Goal: Task Accomplishment & Management: Manage account settings

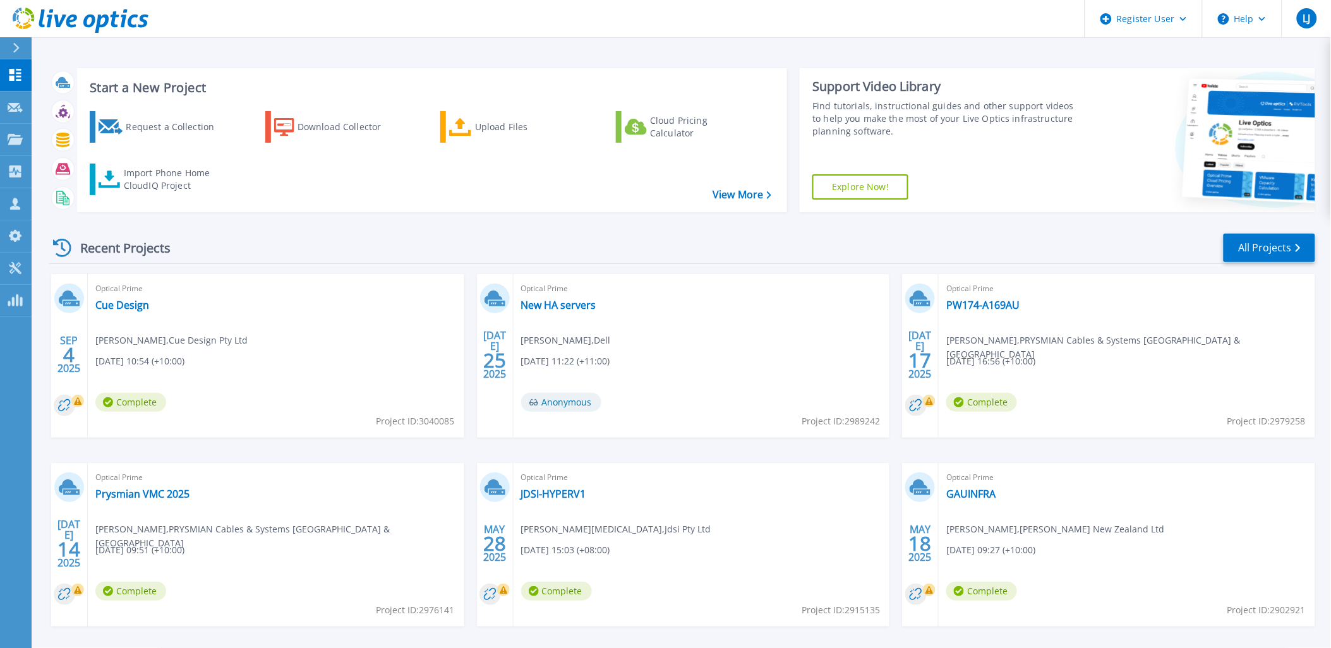
click at [13, 45] on icon at bounding box center [16, 48] width 7 height 10
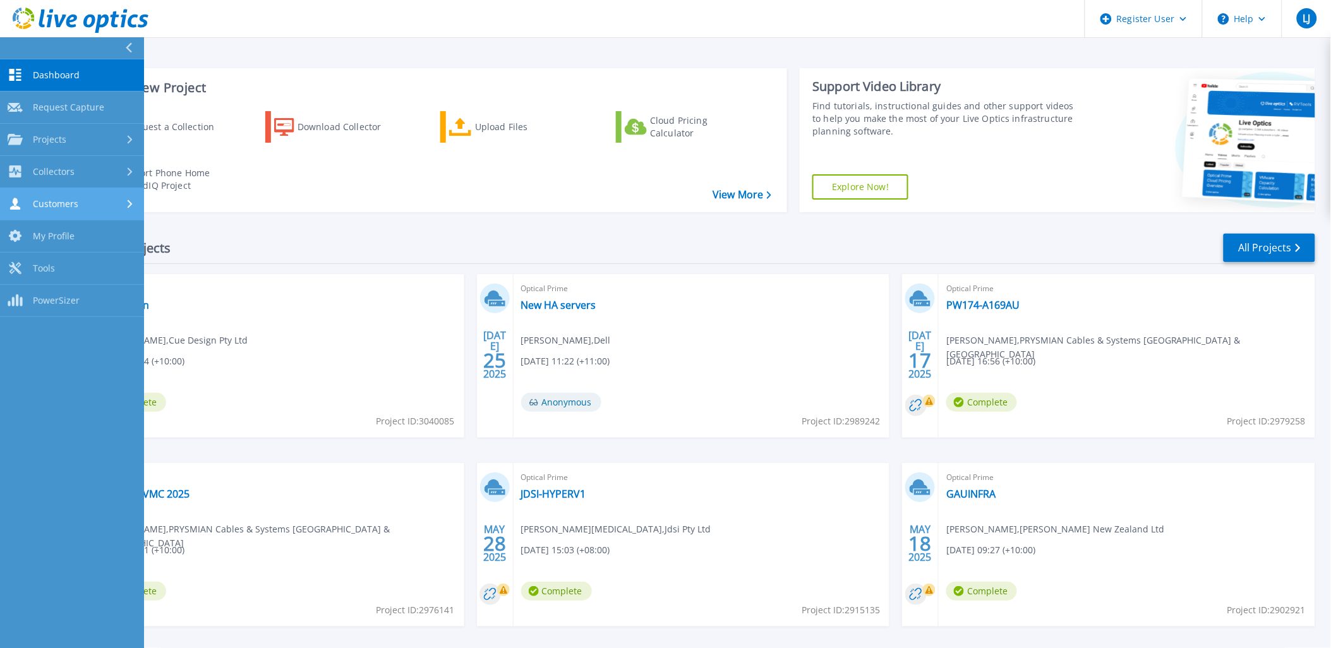
click at [78, 198] on div "Customers" at bounding box center [72, 204] width 129 height 12
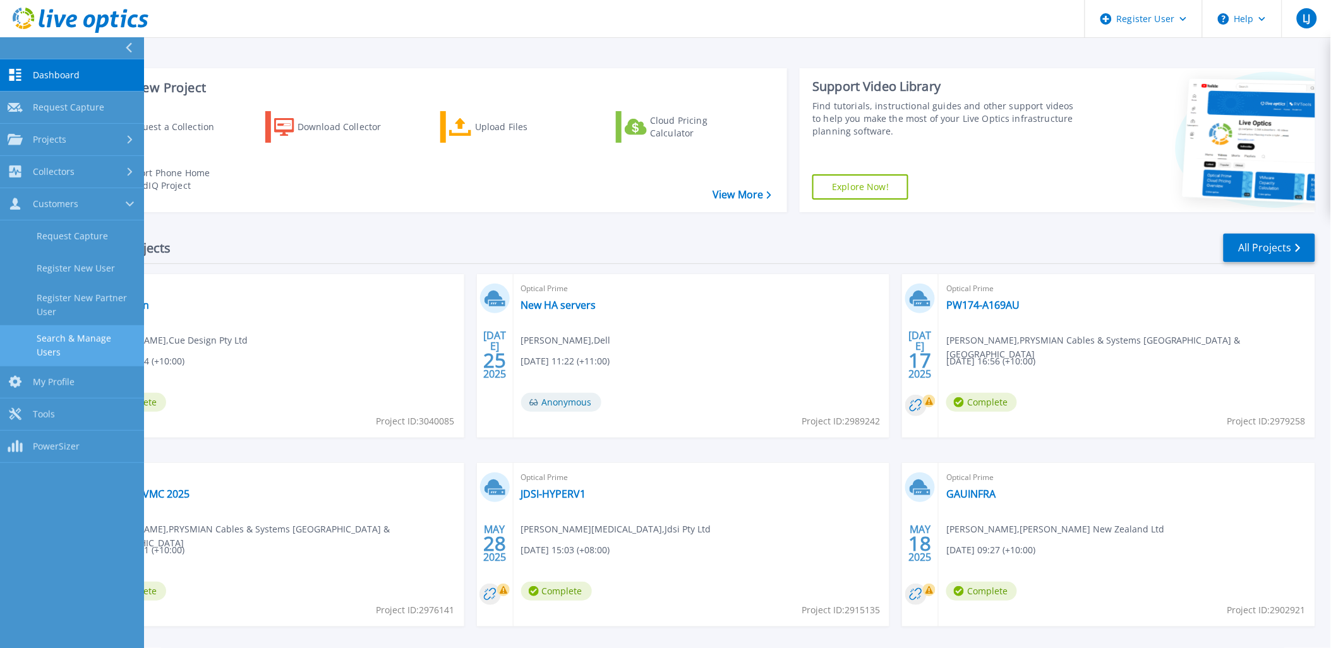
click at [85, 333] on link "Search & Manage Users" at bounding box center [72, 345] width 144 height 40
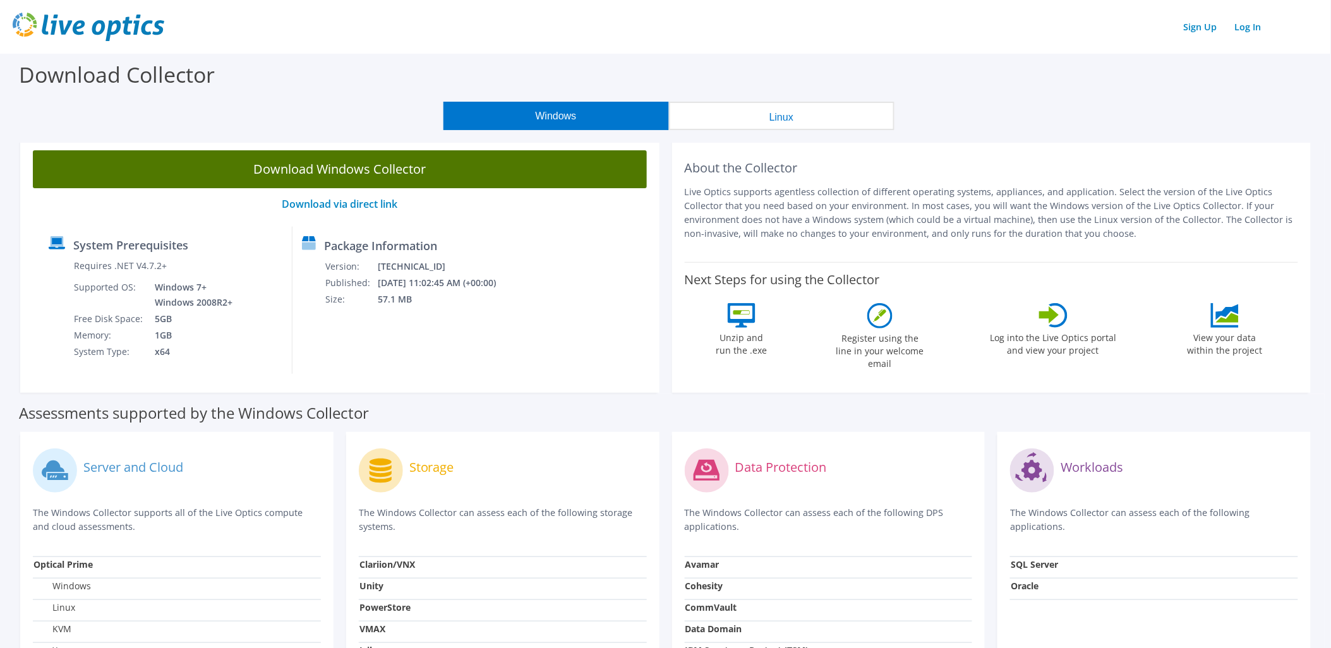
click at [425, 161] on link "Download Windows Collector" at bounding box center [340, 169] width 614 height 38
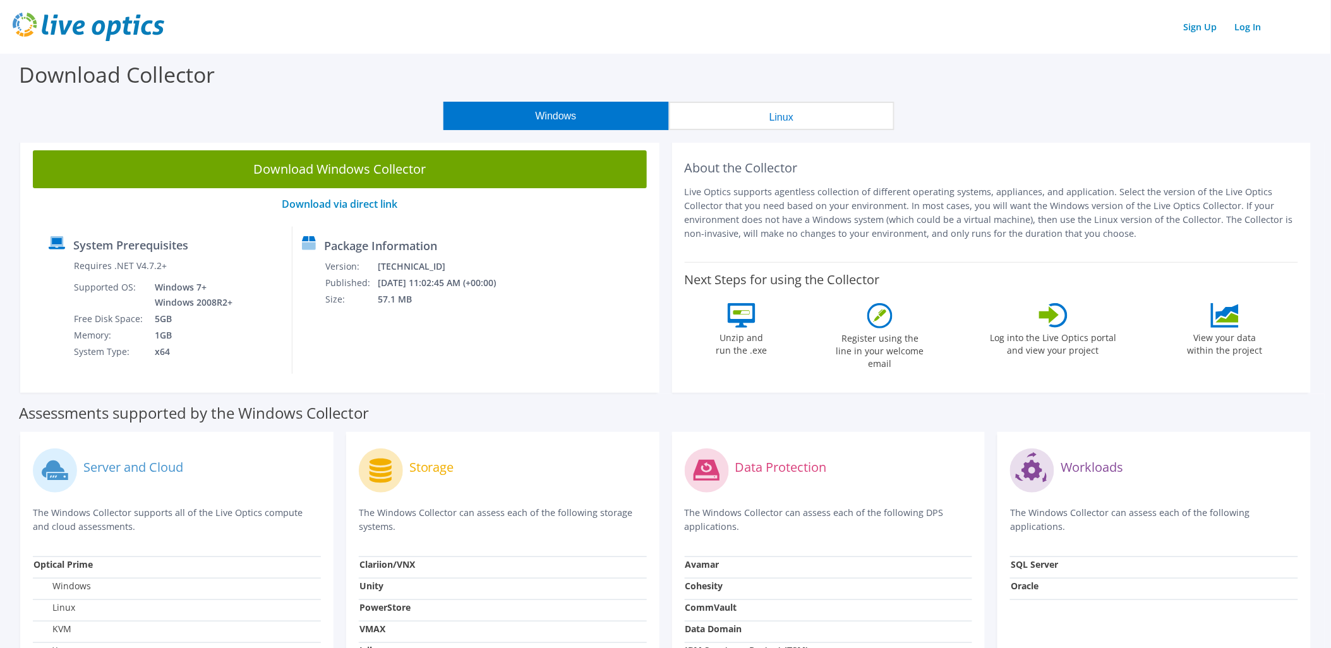
drag, startPoint x: 938, startPoint y: 78, endPoint x: 942, endPoint y: 106, distance: 28.8
click at [938, 78] on div "Download Collector" at bounding box center [665, 78] width 1318 height 48
click at [513, 299] on td "57.1 MB" at bounding box center [445, 299] width 136 height 16
click at [1044, 96] on div "Download Collector" at bounding box center [665, 78] width 1318 height 48
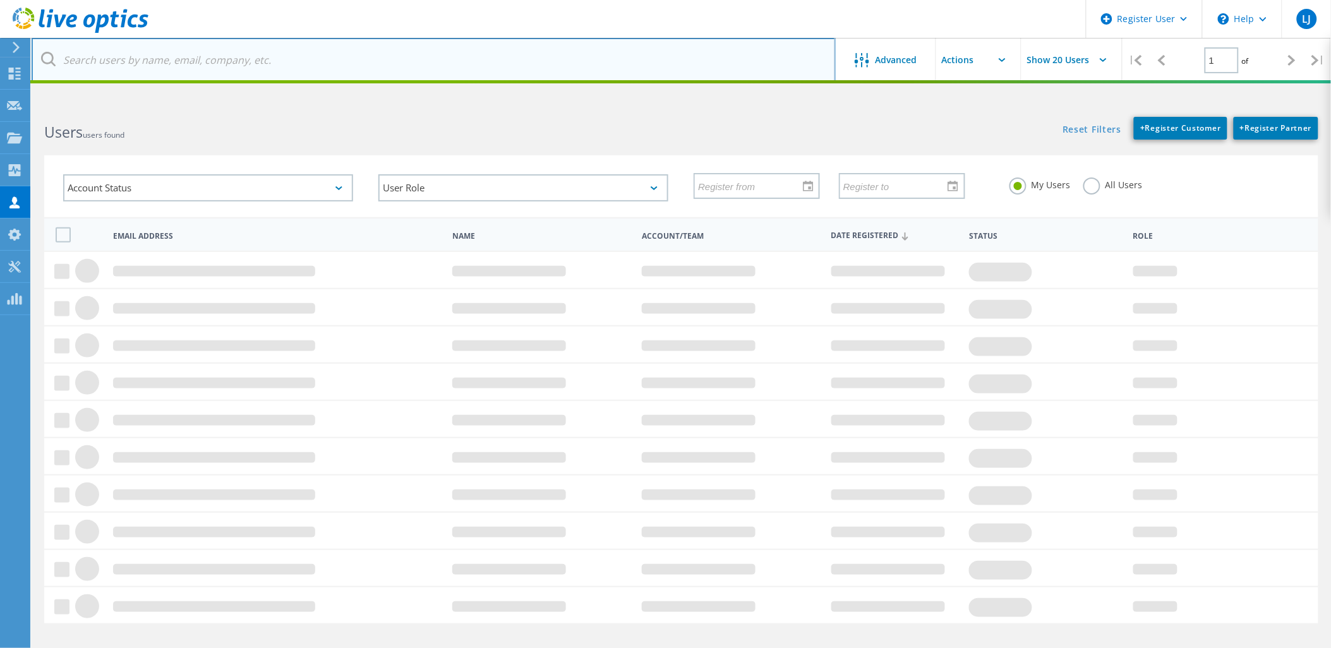
click at [389, 49] on input "text" at bounding box center [434, 60] width 804 height 44
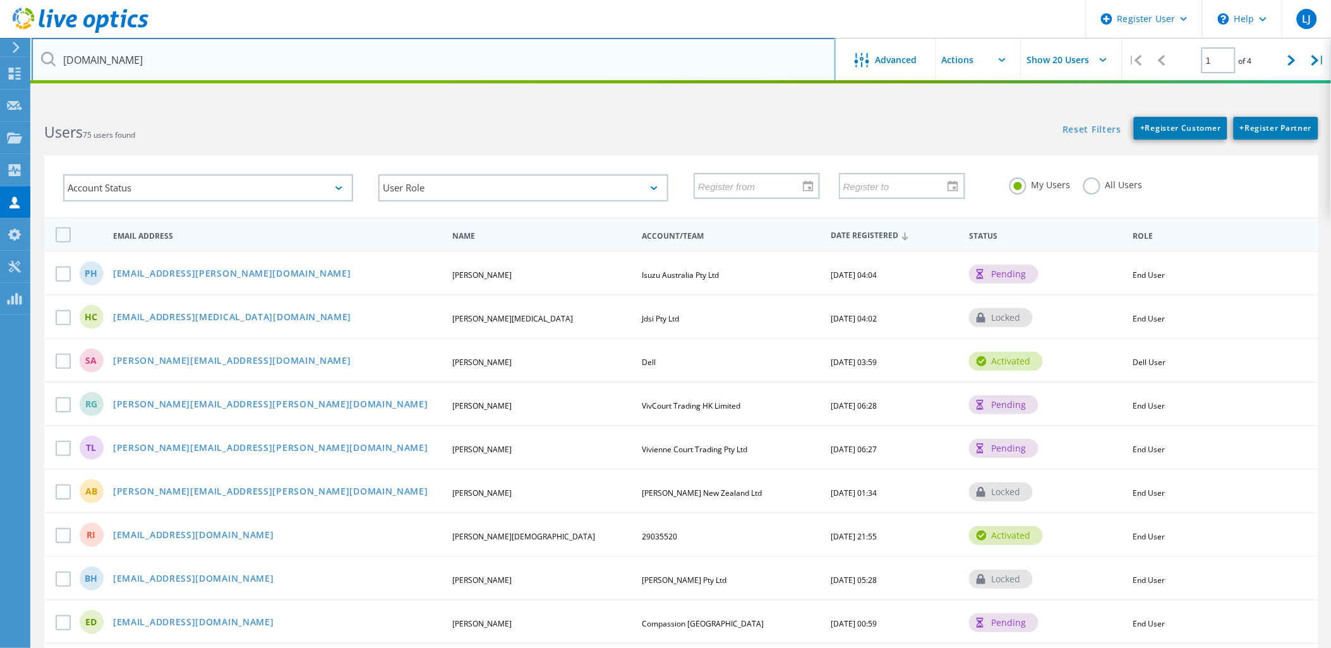
type input "isuzu.net.au"
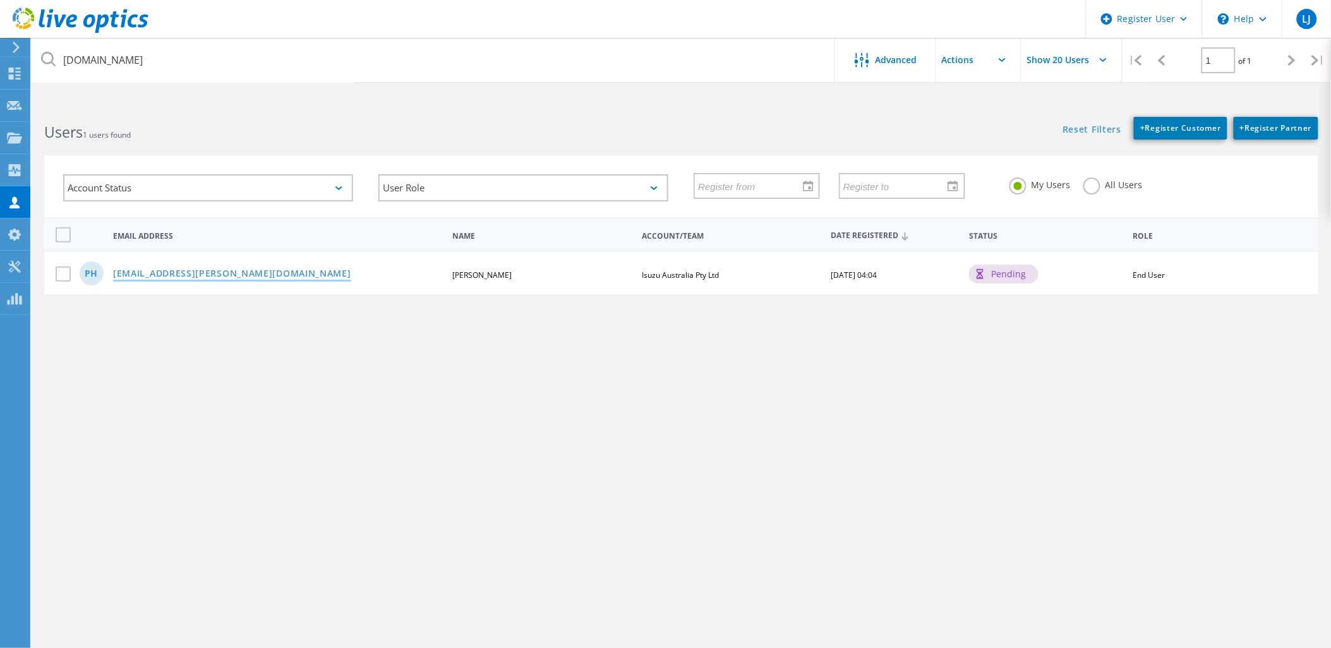
click at [216, 270] on link "priyanka.hemanth@isuzu.net.au" at bounding box center [232, 274] width 238 height 11
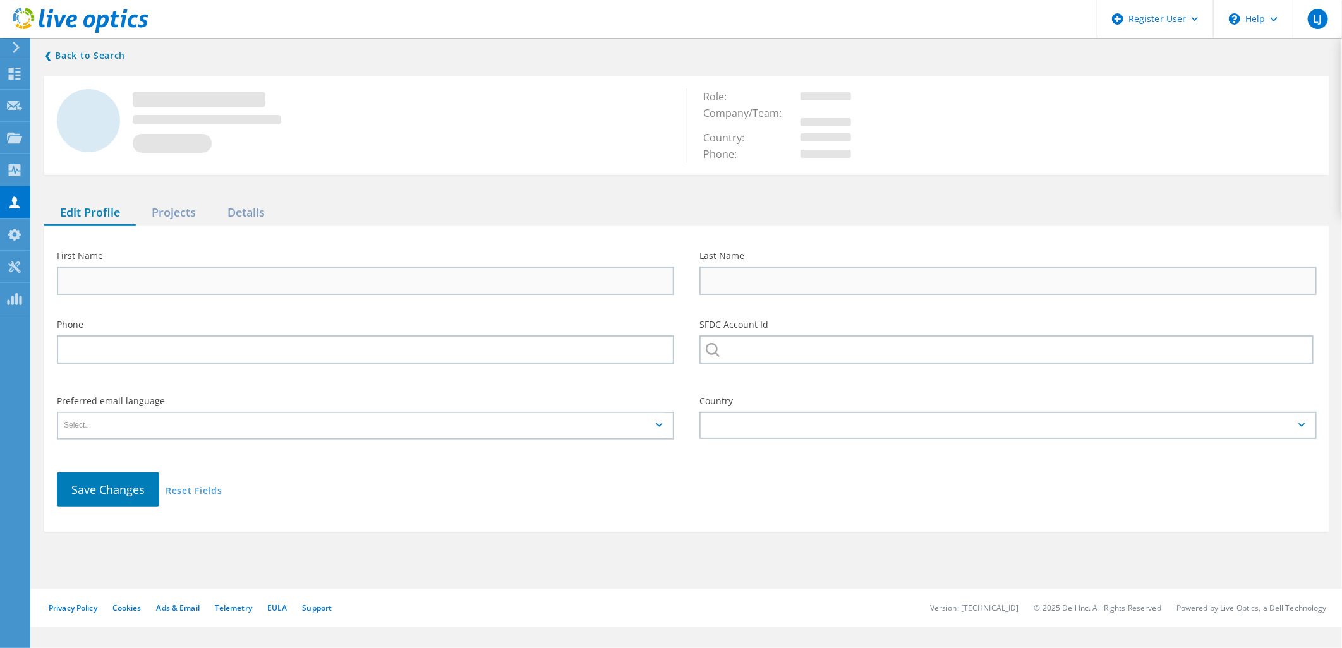
type input "Priyanka"
type input "Hemanth"
type input "Isuzu Australia Pty Ltd"
type input "English"
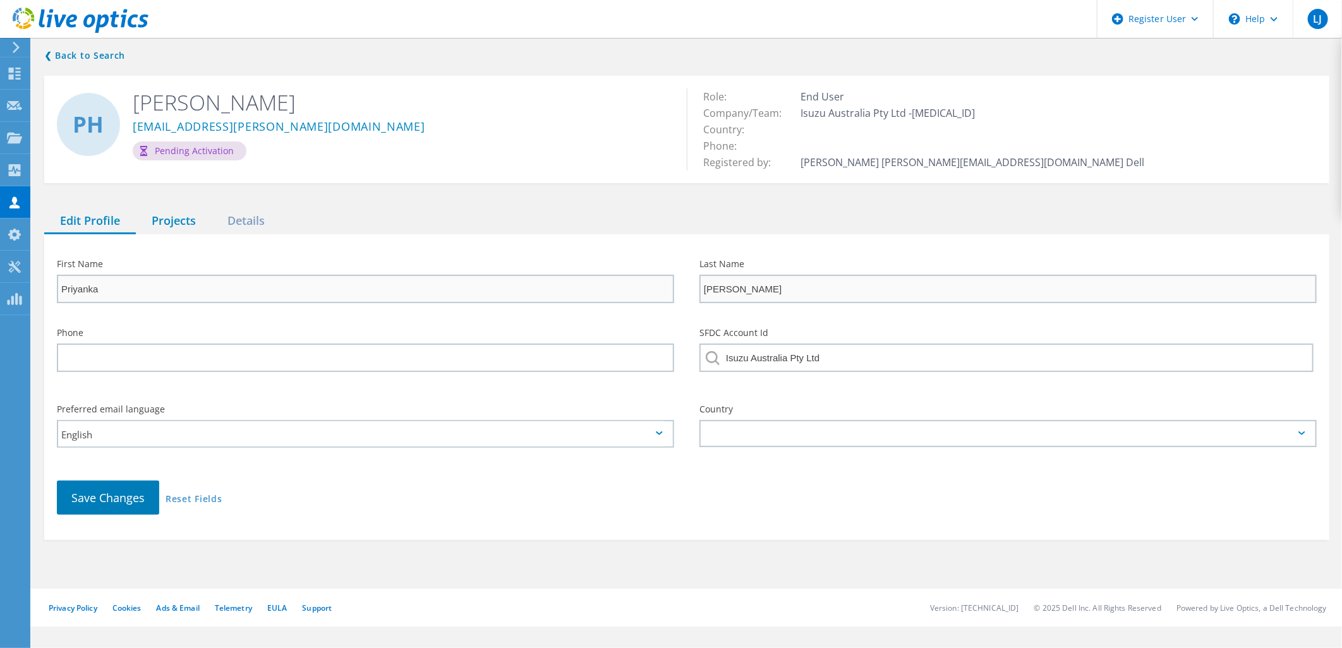
click at [187, 217] on div "Projects" at bounding box center [174, 221] width 76 height 26
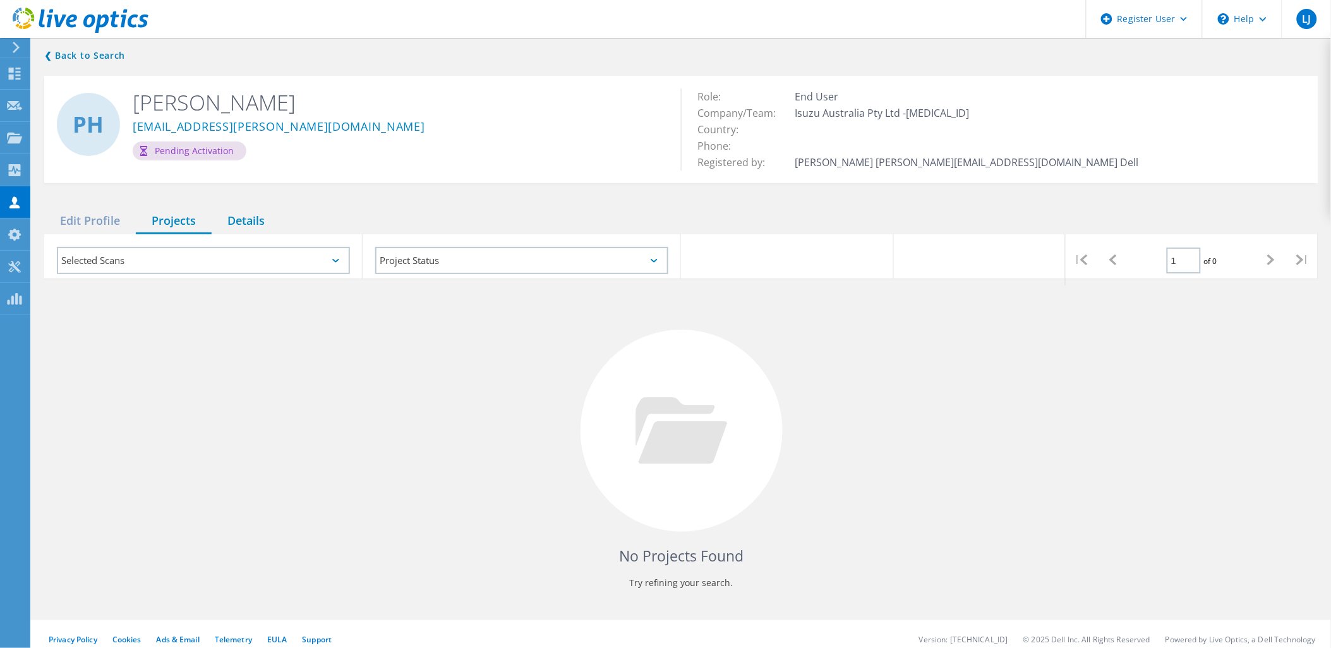
click at [255, 218] on div "Details" at bounding box center [246, 221] width 69 height 26
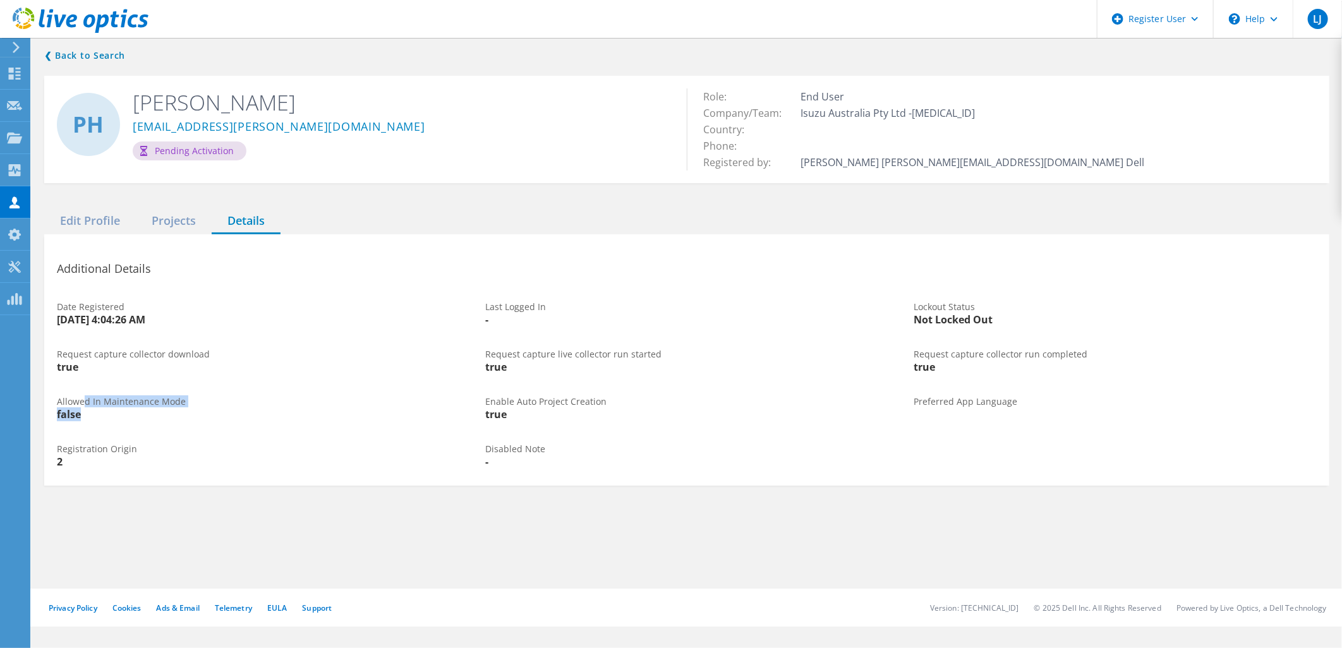
drag, startPoint x: 83, startPoint y: 396, endPoint x: 395, endPoint y: 428, distance: 313.7
click at [394, 428] on div "Allowed In Maintenance Mode false" at bounding box center [258, 408] width 428 height 47
drag, startPoint x: 395, startPoint y: 428, endPoint x: 452, endPoint y: 434, distance: 57.2
click at [432, 433] on div "Registration Origin 2" at bounding box center [258, 455] width 428 height 47
drag, startPoint x: 706, startPoint y: 418, endPoint x: 522, endPoint y: 358, distance: 193.8
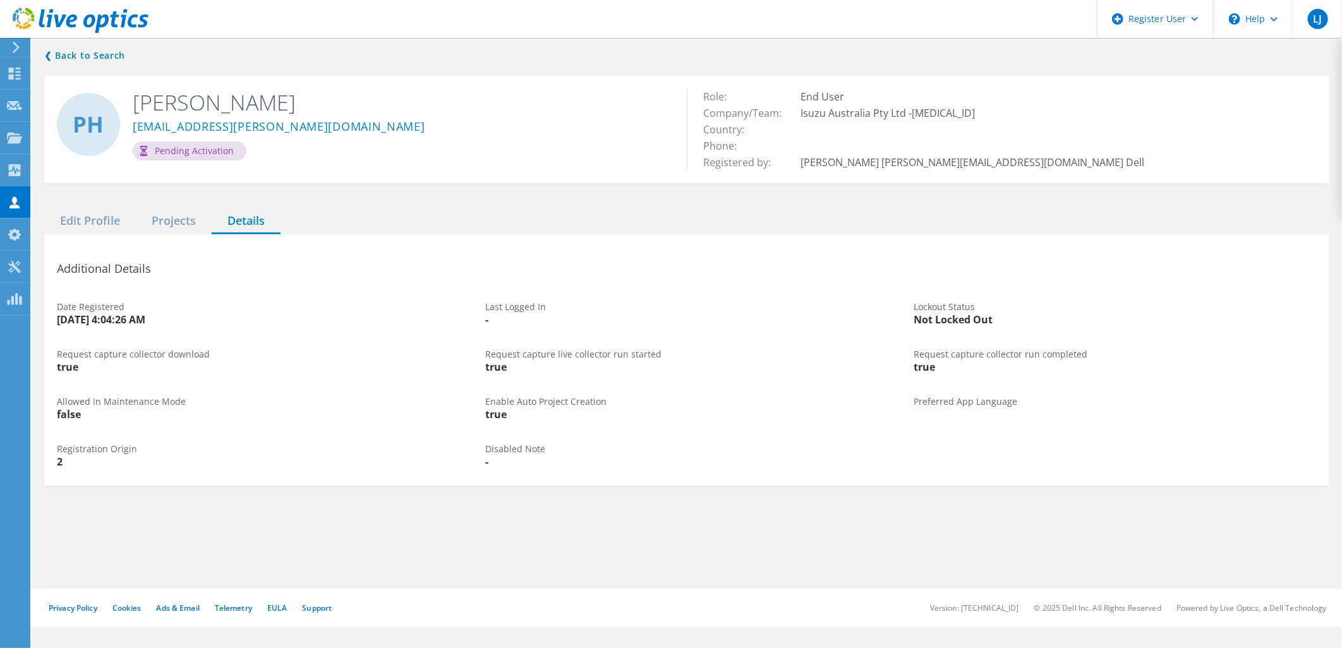
click at [704, 418] on div "true" at bounding box center [686, 414] width 403 height 10
click at [96, 220] on div "Edit Profile" at bounding box center [90, 221] width 92 height 26
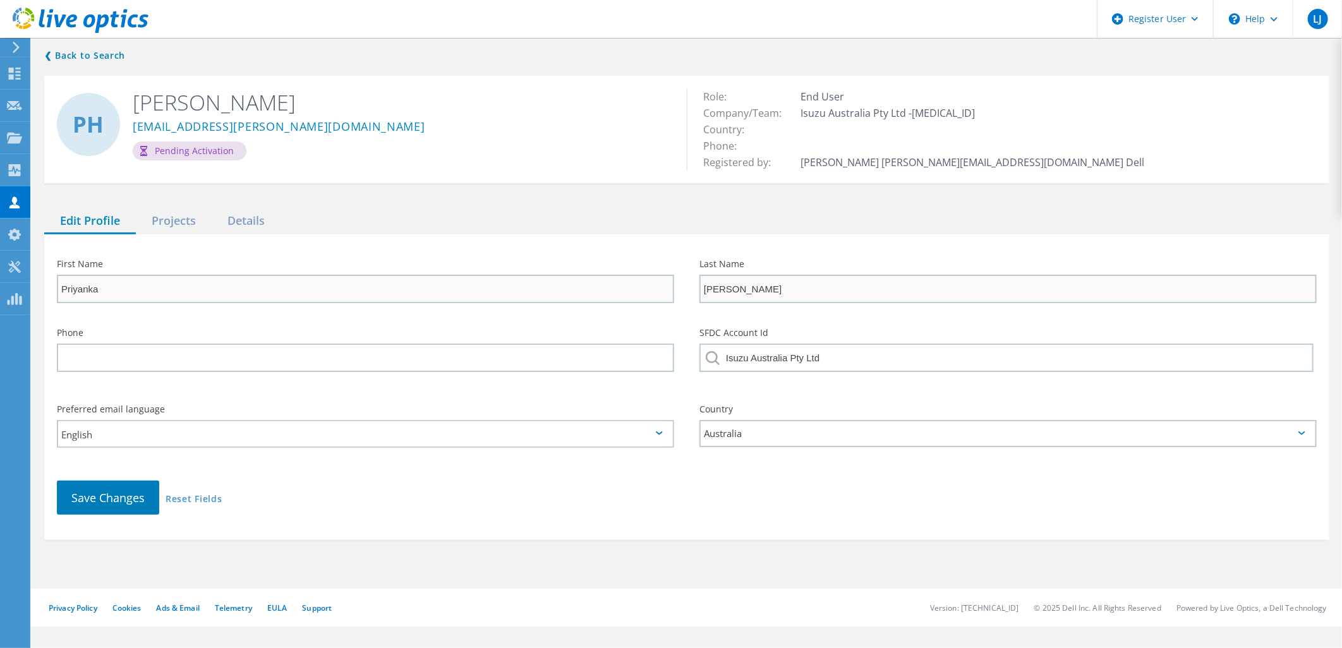
click at [376, 180] on div "PH Priyanka Hemanth priyanka.hemanth@isuzu.net.au Pending Activation Role: End …" at bounding box center [686, 129] width 1285 height 107
